Goal: Transaction & Acquisition: Register for event/course

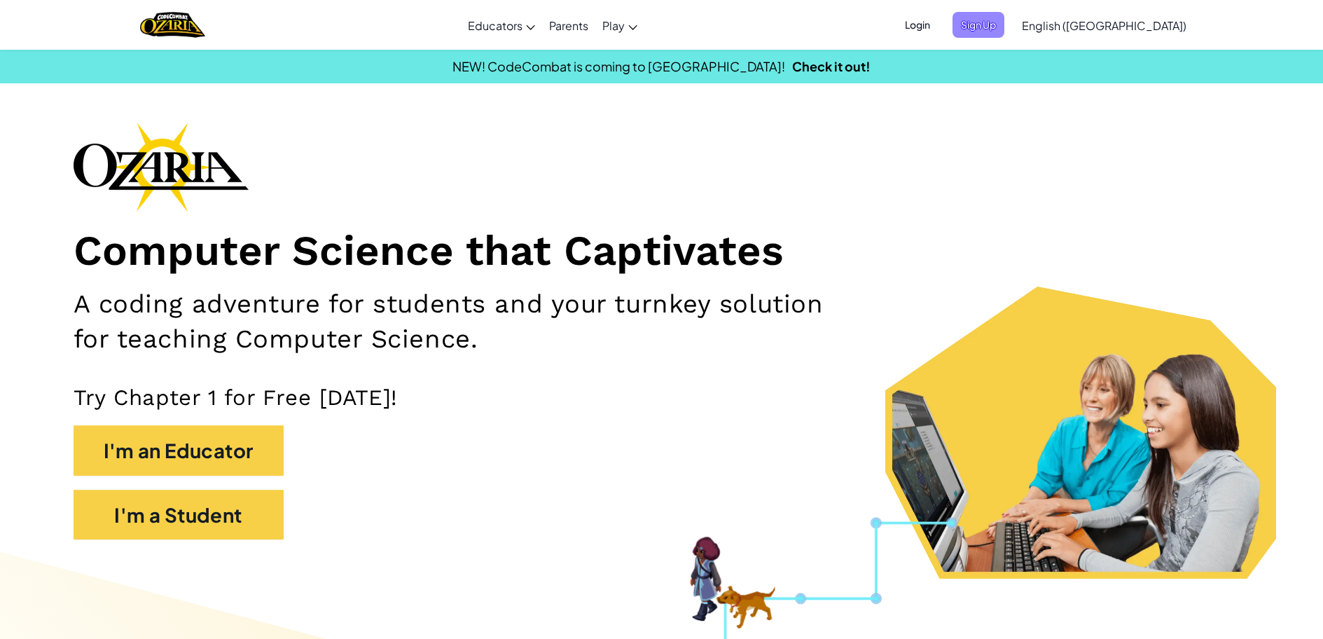
click at [1004, 25] on span "Sign Up" at bounding box center [979, 25] width 52 height 26
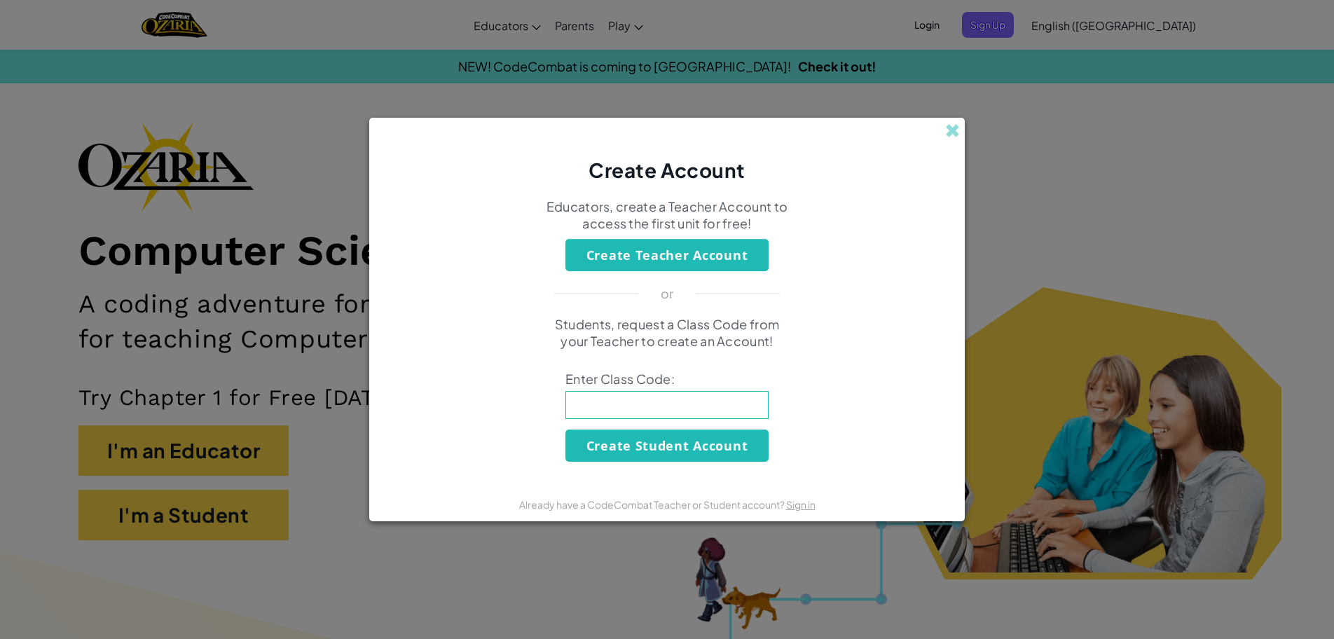
drag, startPoint x: 627, startPoint y: 407, endPoint x: 776, endPoint y: 404, distance: 149.2
click at [776, 404] on div "Students, request a Class Code from your Teacher to create an Account! Enter Cl…" at bounding box center [666, 389] width 567 height 146
click at [417, 392] on div "Students, request a Class Code from your Teacher to create an Account! Enter Cl…" at bounding box center [666, 389] width 567 height 146
click at [569, 412] on input at bounding box center [666, 405] width 203 height 28
type input "FunDeskFoot"
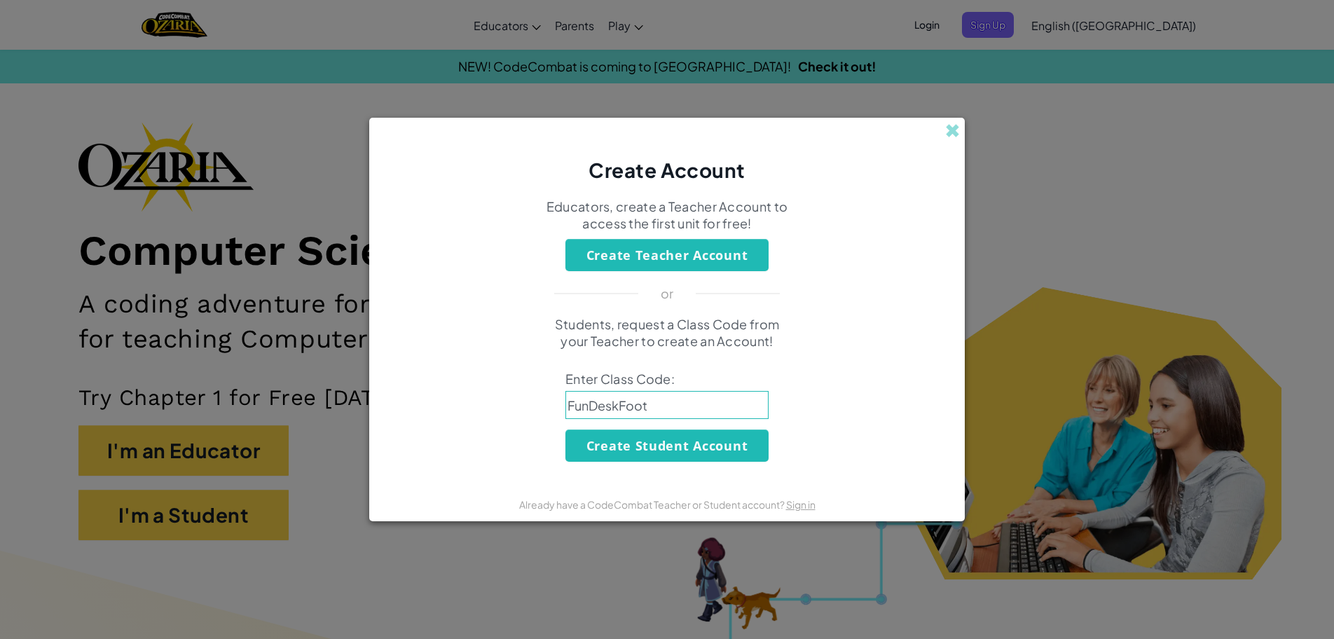
click at [622, 443] on button "Create Student Account" at bounding box center [666, 445] width 203 height 32
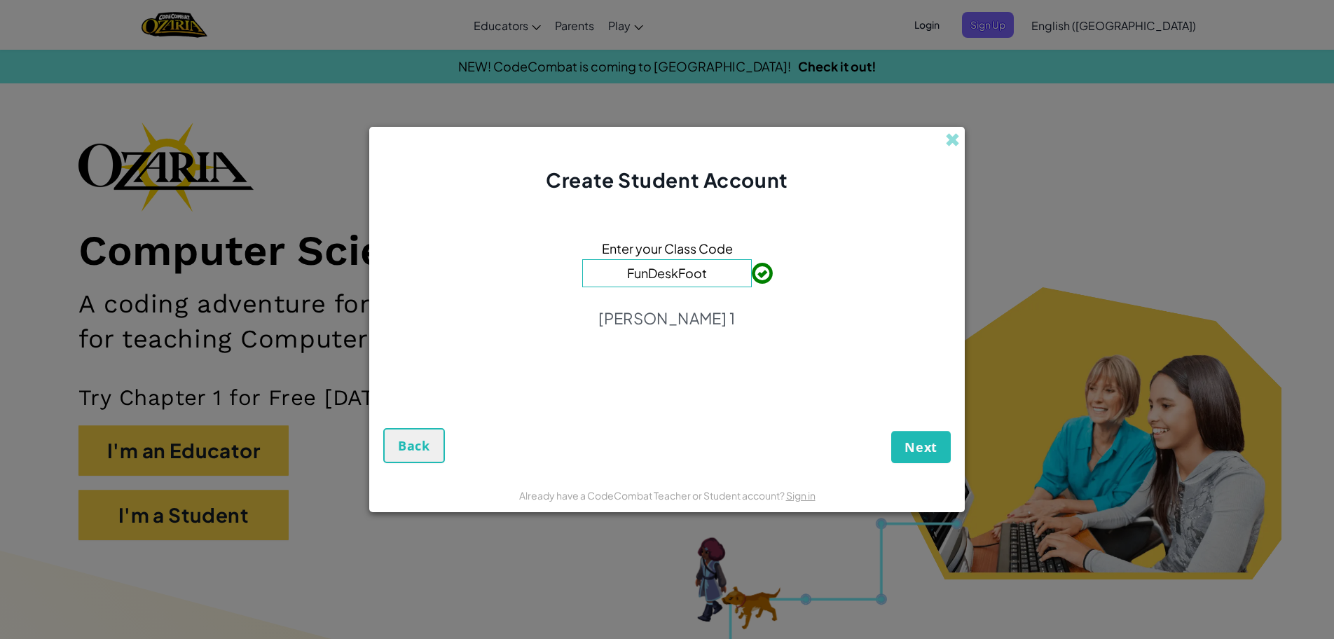
click at [926, 450] on span "Next" at bounding box center [920, 447] width 33 height 17
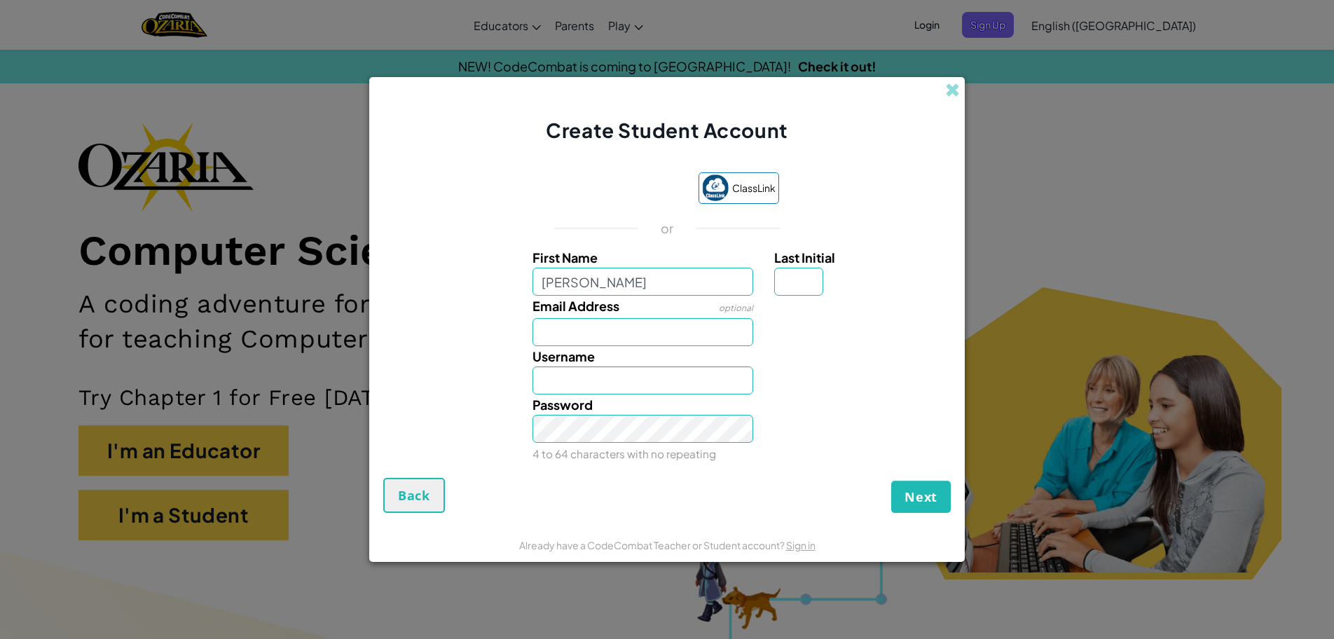
type input "[PERSON_NAME]"
click at [799, 282] on input "Last Initial" at bounding box center [798, 282] width 49 height 28
type input "O"
click at [540, 380] on input "PaigeO" at bounding box center [642, 380] width 221 height 28
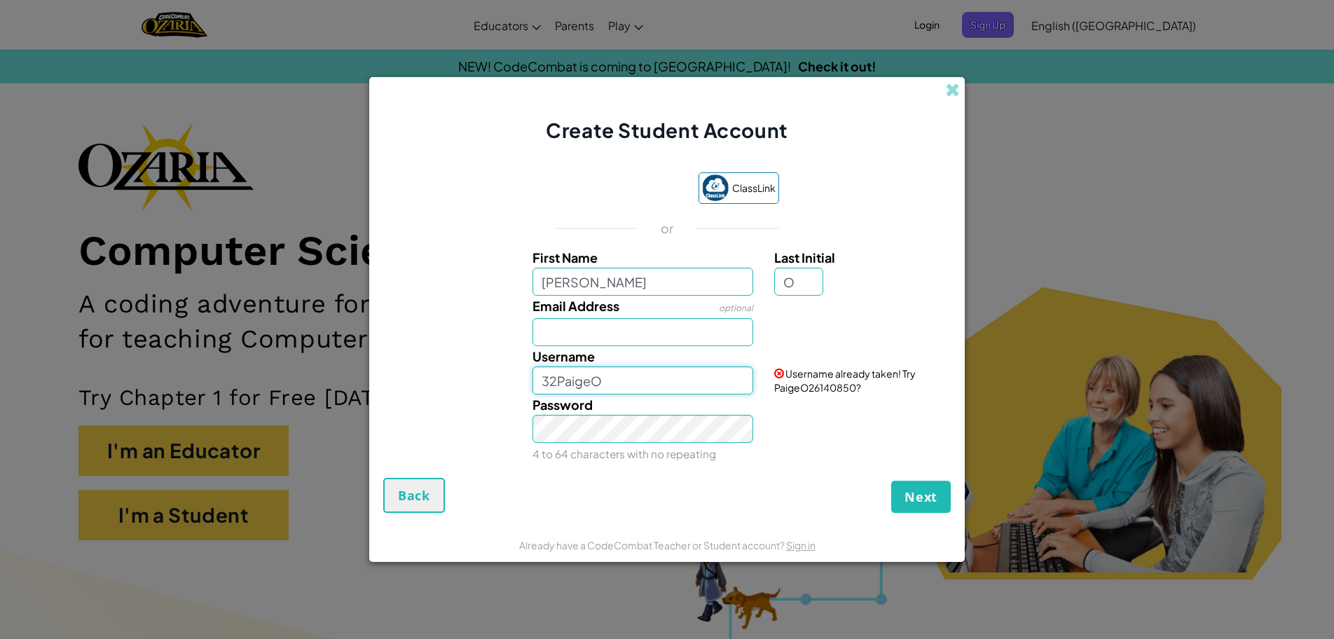
type input "32PaigeO"
click at [472, 296] on div "Email Address optional" at bounding box center [666, 321] width 581 height 50
drag, startPoint x: 766, startPoint y: 371, endPoint x: 923, endPoint y: 393, distance: 157.7
click at [923, 393] on div "Username 32PaigeO Username available!" at bounding box center [666, 370] width 581 height 48
click at [902, 380] on div "Username 32PaigeO Username available!" at bounding box center [666, 370] width 581 height 48
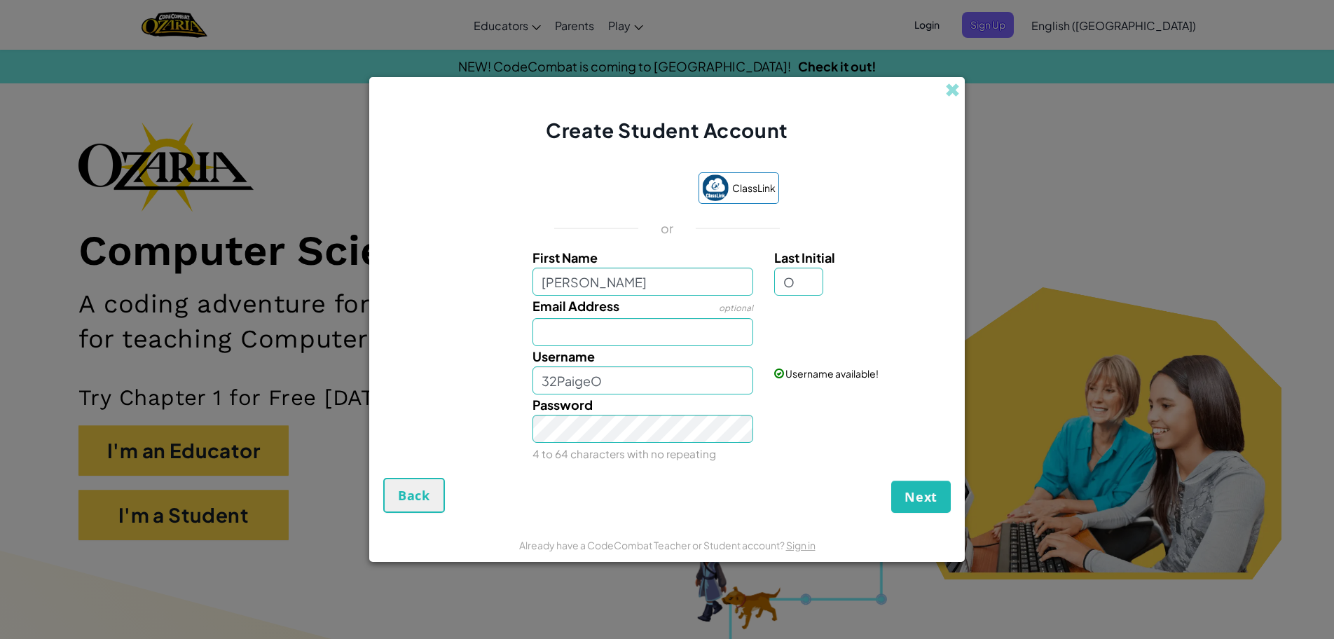
click at [927, 489] on span "Next" at bounding box center [920, 496] width 33 height 17
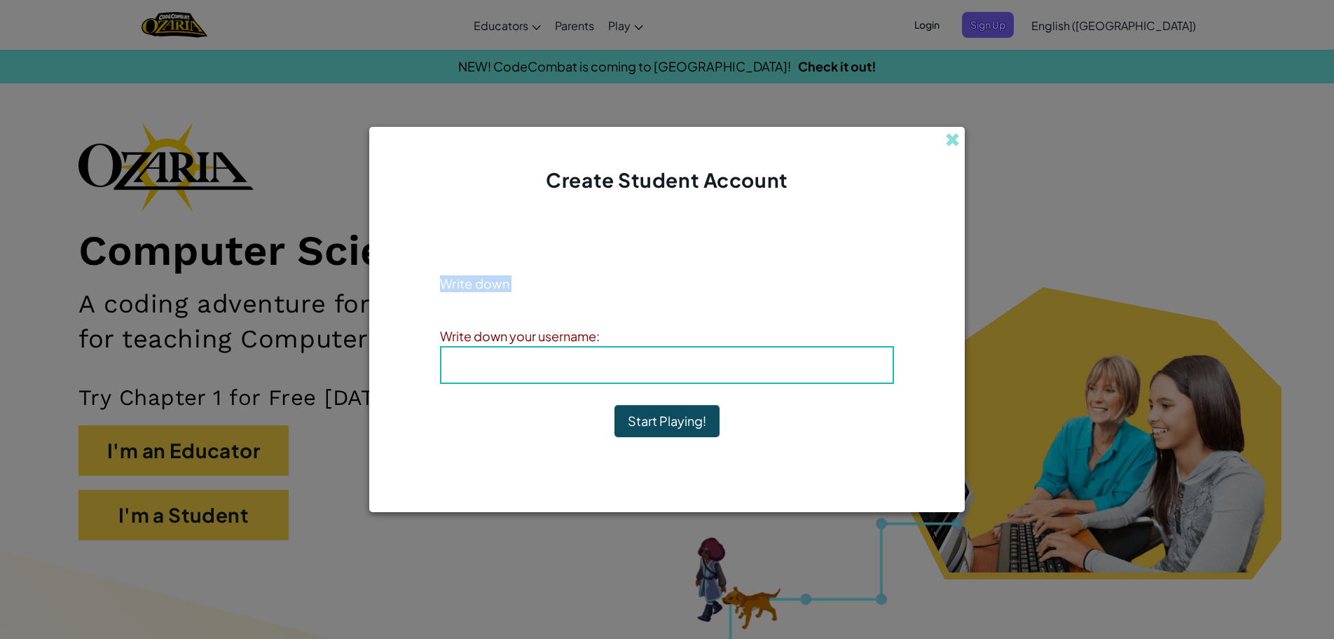
drag, startPoint x: 1042, startPoint y: 219, endPoint x: 515, endPoint y: 281, distance: 530.4
click at [515, 281] on div "Create Student Account Account Created! Write down your information so that you…" at bounding box center [667, 319] width 1334 height 639
click at [865, 450] on div "Account Created! Write down your information so that you don't forget it. Your …" at bounding box center [667, 335] width 454 height 255
drag, startPoint x: 459, startPoint y: 284, endPoint x: 458, endPoint y: 277, distance: 7.0
click at [458, 277] on p "Write down your information so that you don't forget it. Your teacher can also …" at bounding box center [667, 292] width 454 height 34
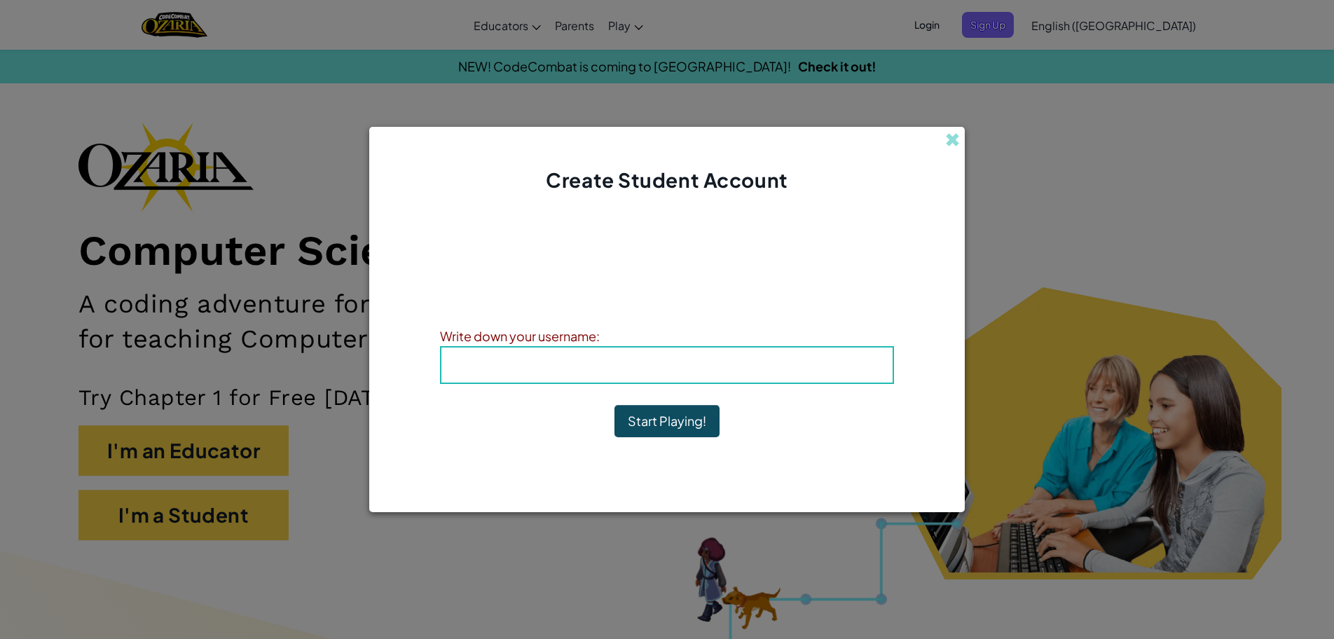
drag, startPoint x: 422, startPoint y: 273, endPoint x: 445, endPoint y: 289, distance: 27.6
click at [445, 289] on div "Account Created! Write down your information so that you don't forget it. Your …" at bounding box center [666, 335] width 595 height 283
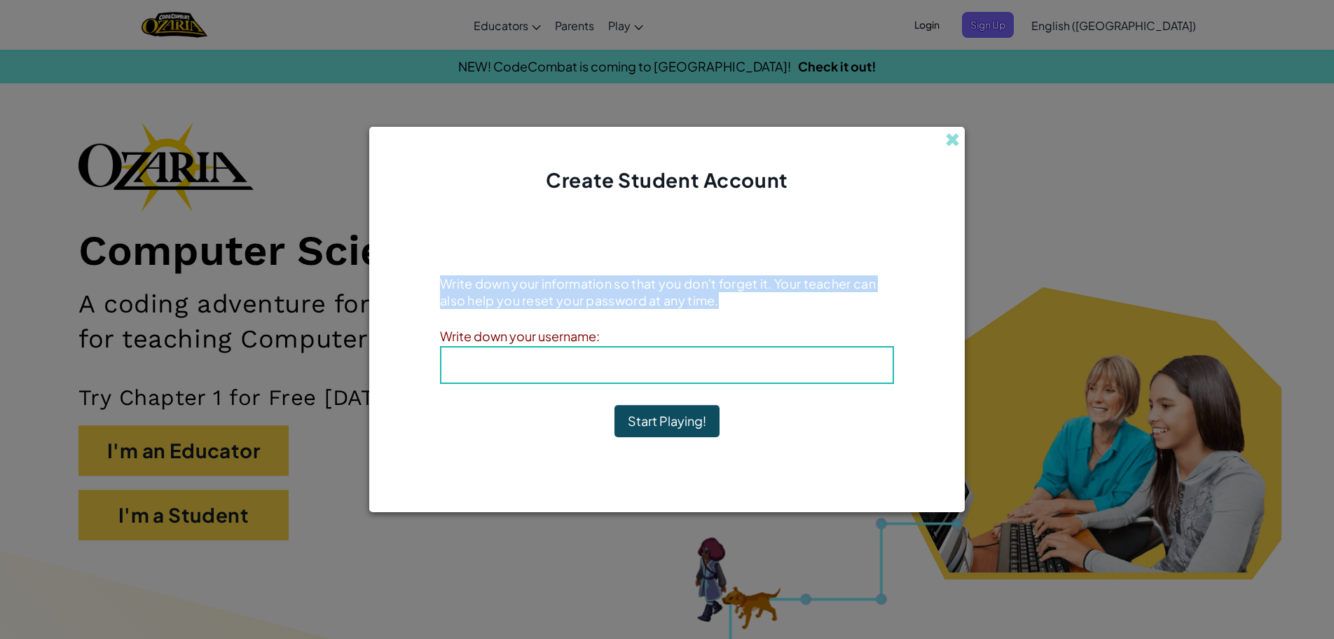
drag, startPoint x: 446, startPoint y: 276, endPoint x: 693, endPoint y: 315, distance: 250.4
click at [693, 315] on div "Write down your information so that you don't forget it. Your teacher can also …" at bounding box center [667, 296] width 454 height 43
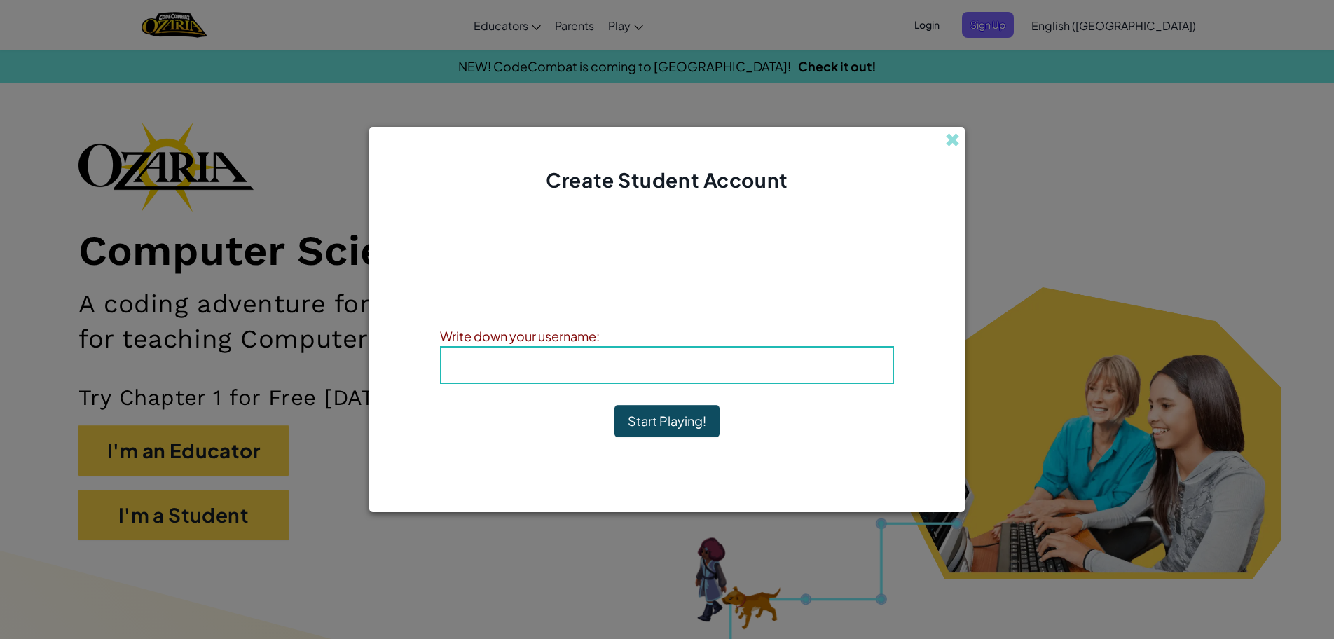
click at [596, 236] on div "Account Created! Write down your information so that you don't forget it. Your …" at bounding box center [667, 335] width 454 height 255
click at [655, 424] on button "Start Playing!" at bounding box center [666, 421] width 105 height 32
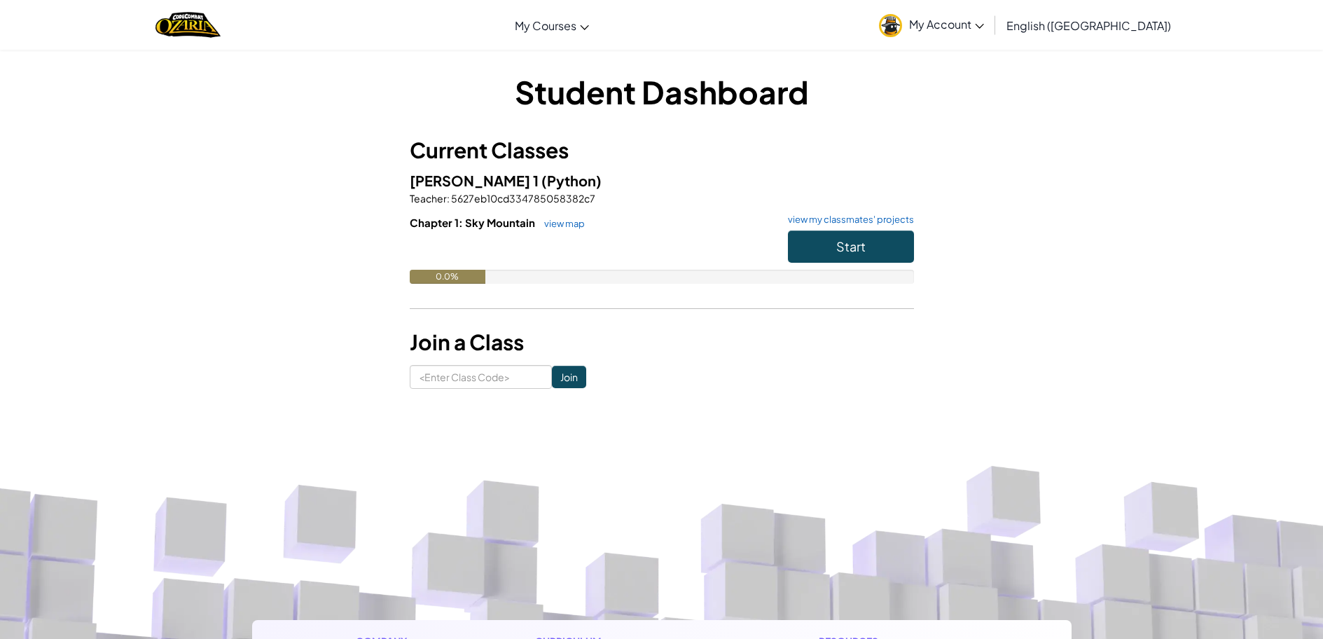
click at [840, 240] on span "Start" at bounding box center [850, 246] width 29 height 16
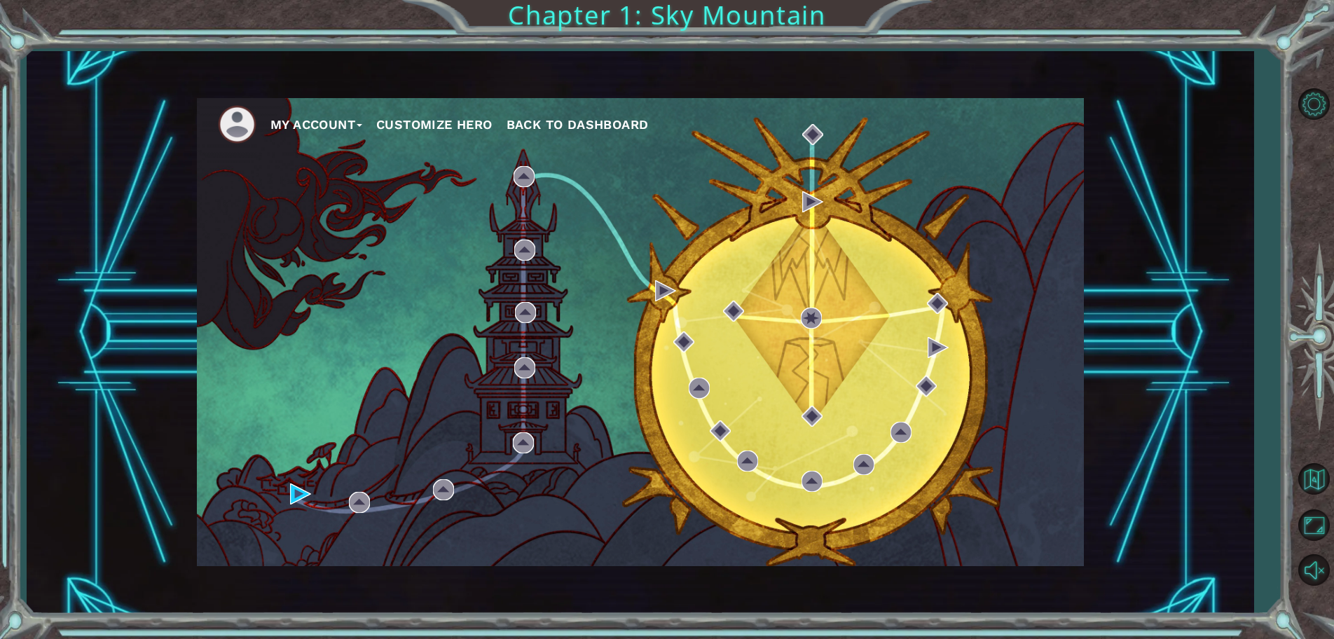
click at [336, 118] on button "My Account" at bounding box center [316, 124] width 92 height 21
click at [317, 180] on button "Logout" at bounding box center [304, 175] width 49 height 15
